Goal: Navigation & Orientation: Find specific page/section

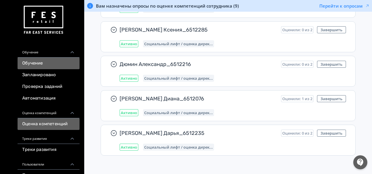
click at [51, 65] on link "Обучение" at bounding box center [49, 64] width 62 height 12
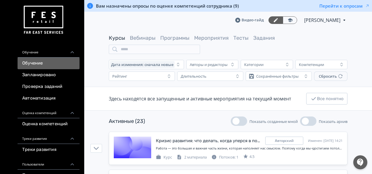
click at [274, 20] on icon at bounding box center [276, 20] width 4 height 4
click at [274, 21] on icon at bounding box center [276, 20] width 4 height 4
click at [273, 19] on icon at bounding box center [275, 20] width 5 height 5
click at [273, 20] on icon at bounding box center [275, 20] width 5 height 5
click at [283, 20] on link at bounding box center [290, 20] width 14 height 8
